Goal: Understand process/instructions: Learn how to perform a task or action

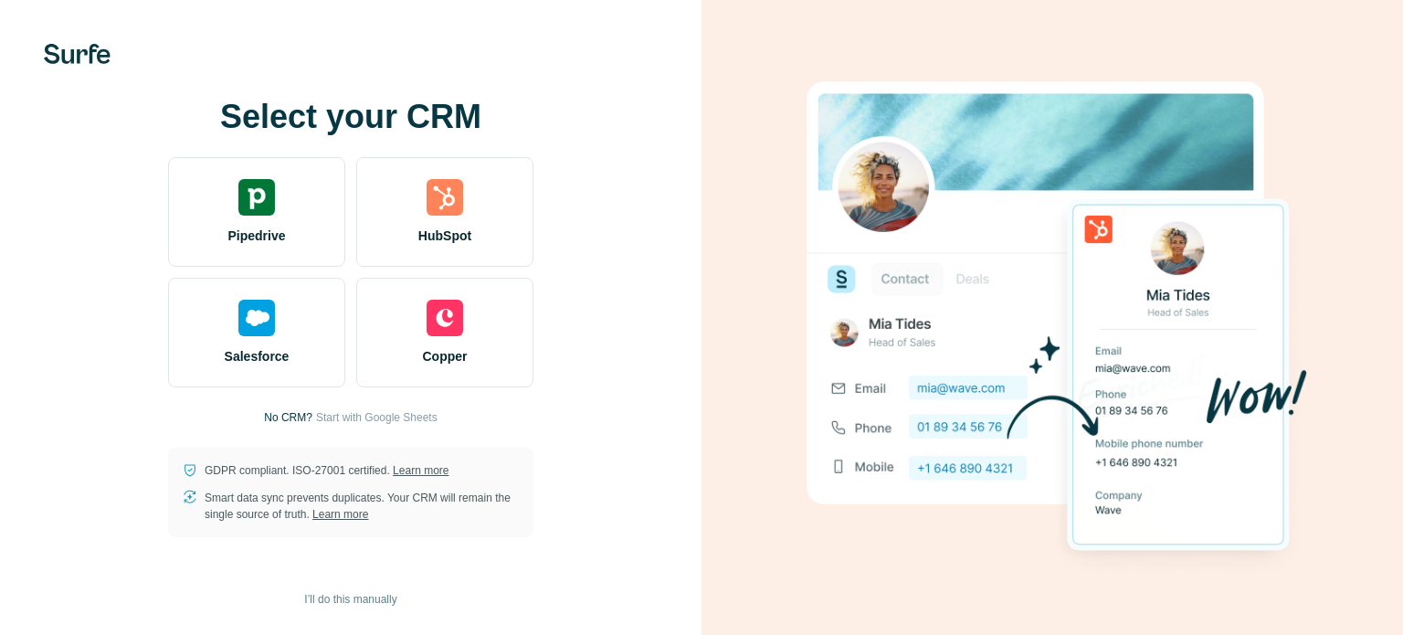
click at [426, 248] on div "HubSpot" at bounding box center [444, 212] width 177 height 110
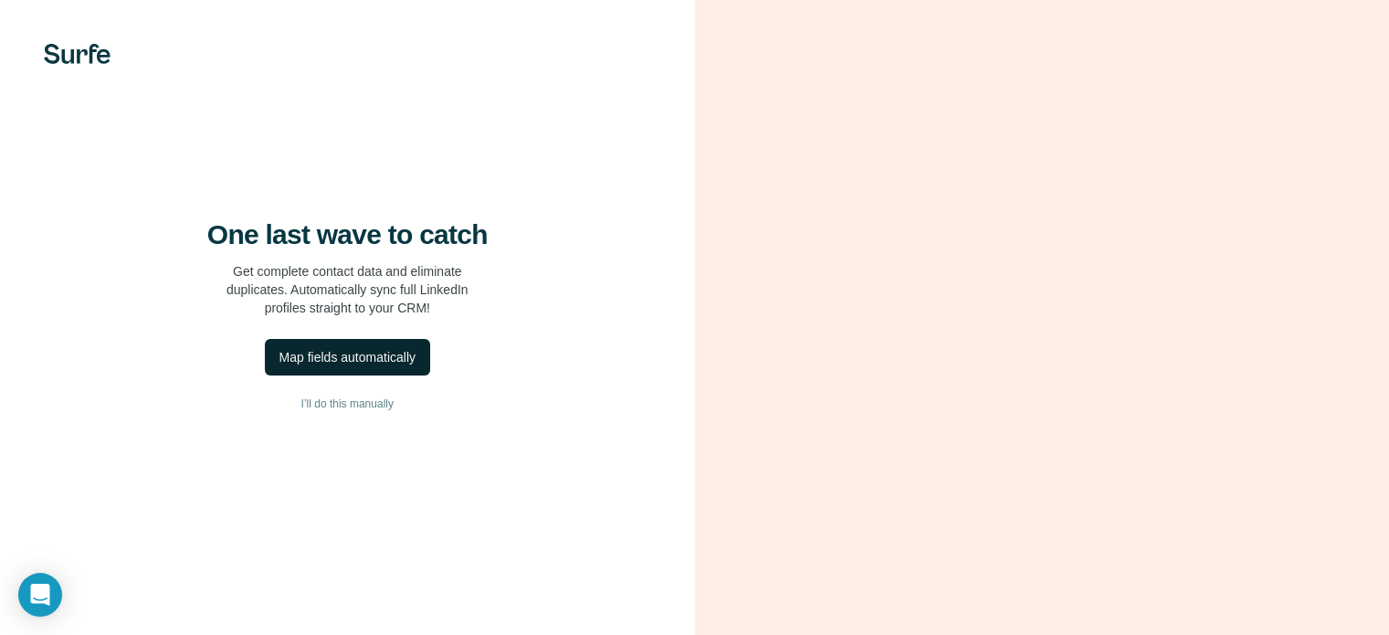
click at [356, 366] on div "Map fields automatically" at bounding box center [347, 357] width 136 height 18
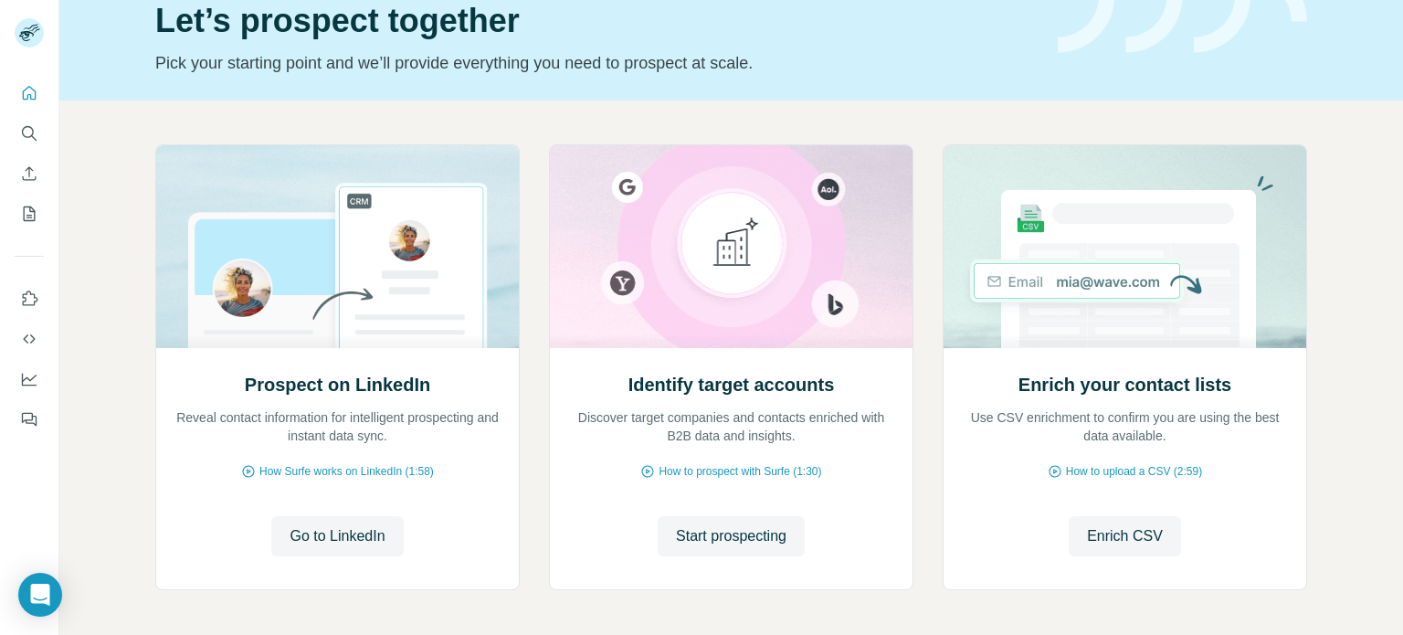
scroll to position [153, 0]
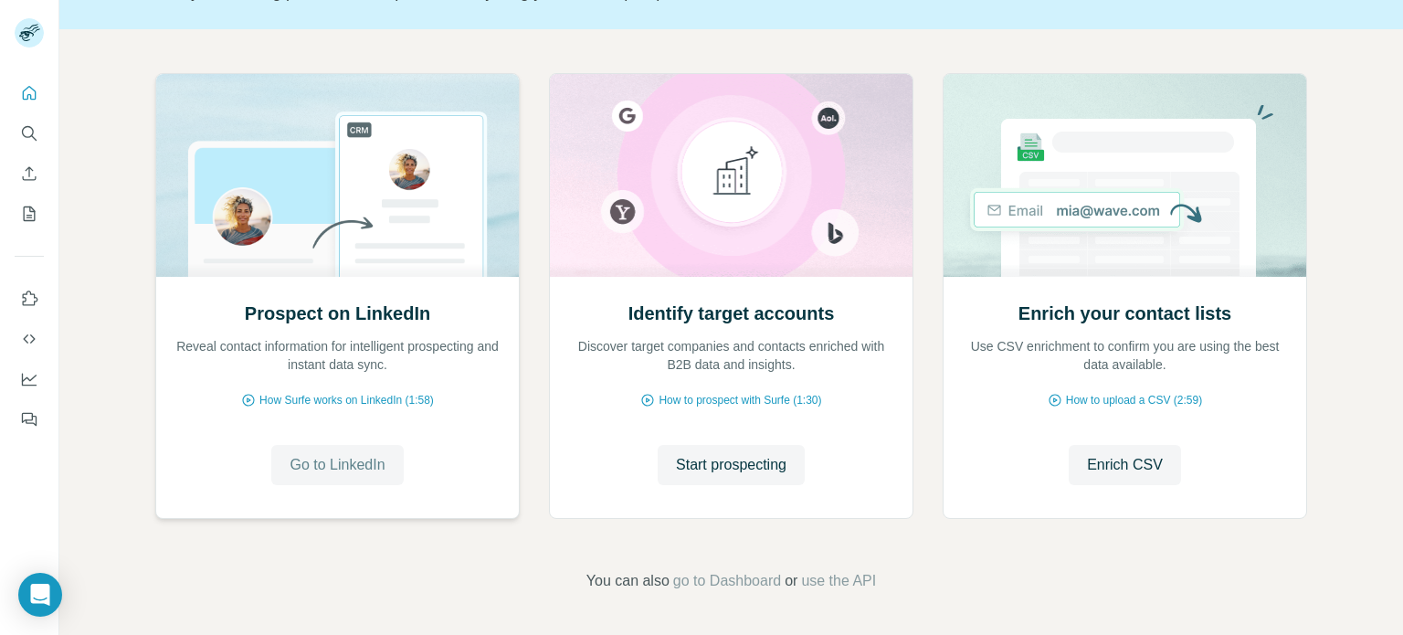
click at [317, 450] on button "Go to LinkedIn" at bounding box center [337, 465] width 132 height 40
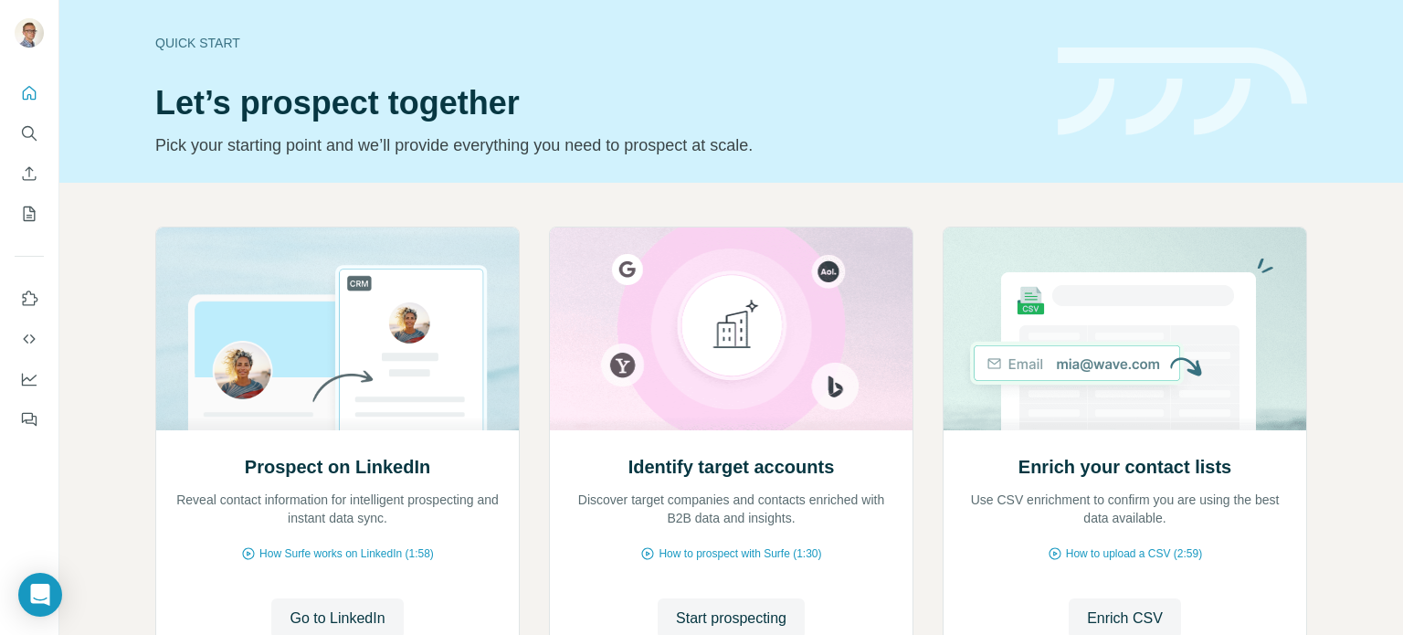
scroll to position [153, 0]
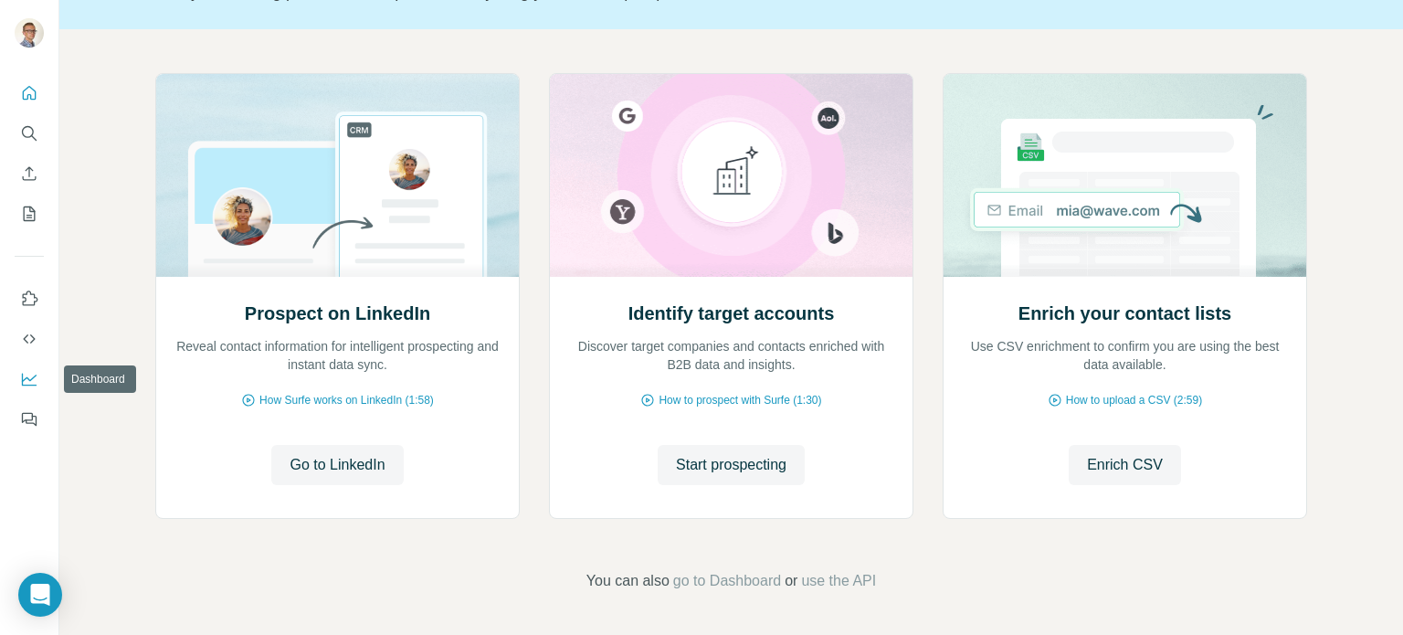
click at [20, 386] on icon "Dashboard" at bounding box center [29, 379] width 18 height 18
